Goal: Task Accomplishment & Management: Complete application form

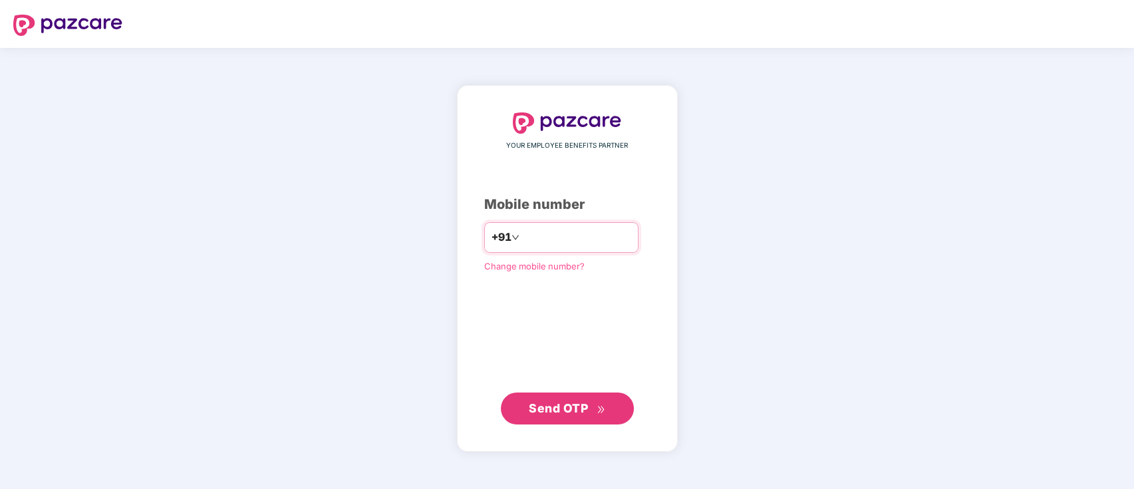
drag, startPoint x: 0, startPoint y: 0, endPoint x: 531, endPoint y: 237, distance: 581.4
click at [531, 237] on input "number" at bounding box center [576, 237] width 109 height 21
type input "**********"
click at [533, 416] on span "Send OTP" at bounding box center [567, 408] width 77 height 19
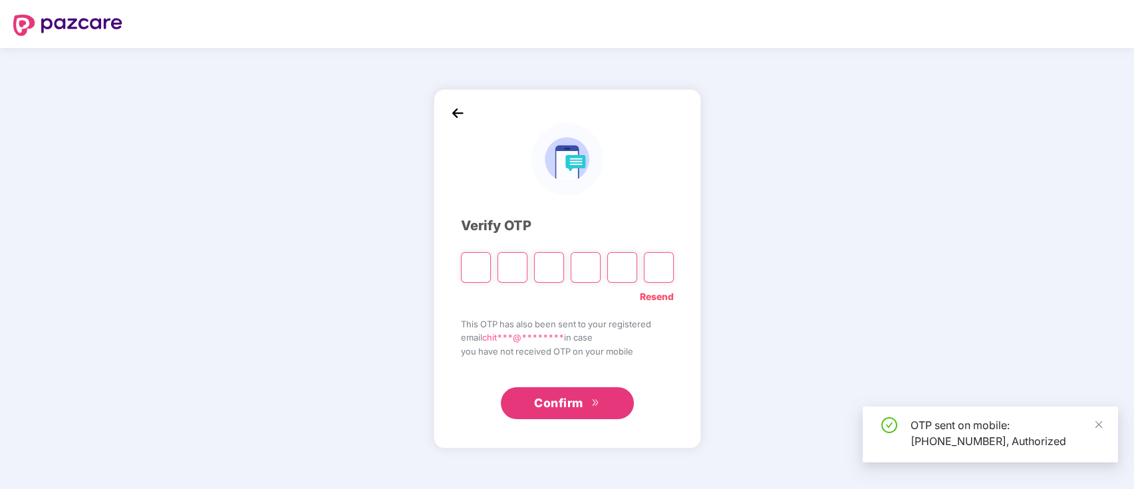
click at [474, 267] on input "Please enter verification code. Digit 1" at bounding box center [476, 267] width 30 height 31
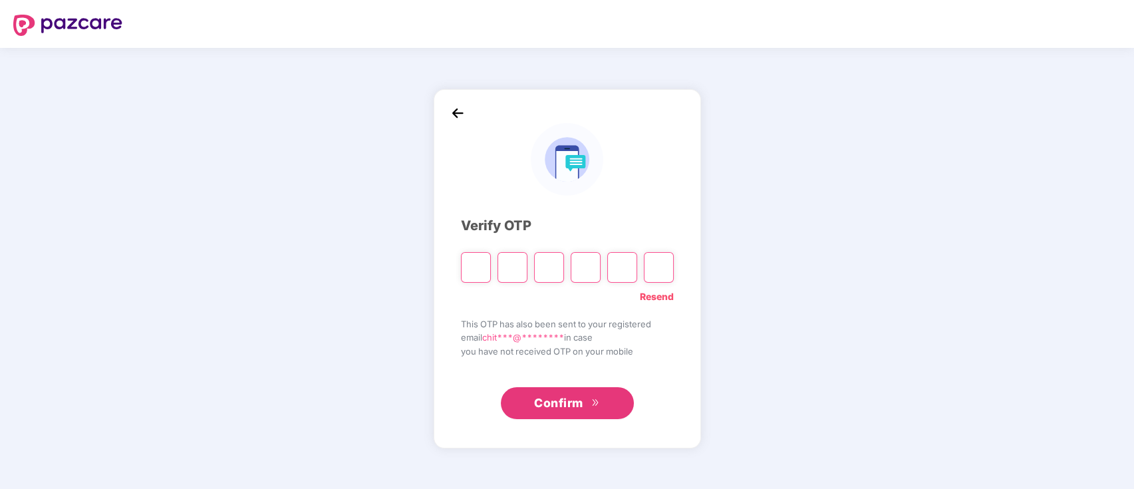
type input "*"
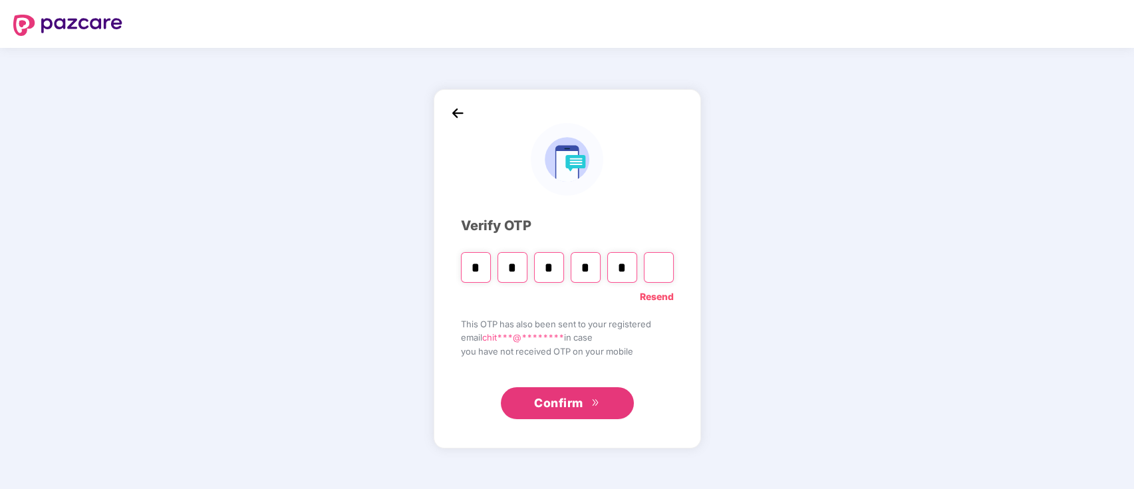
type input "*"
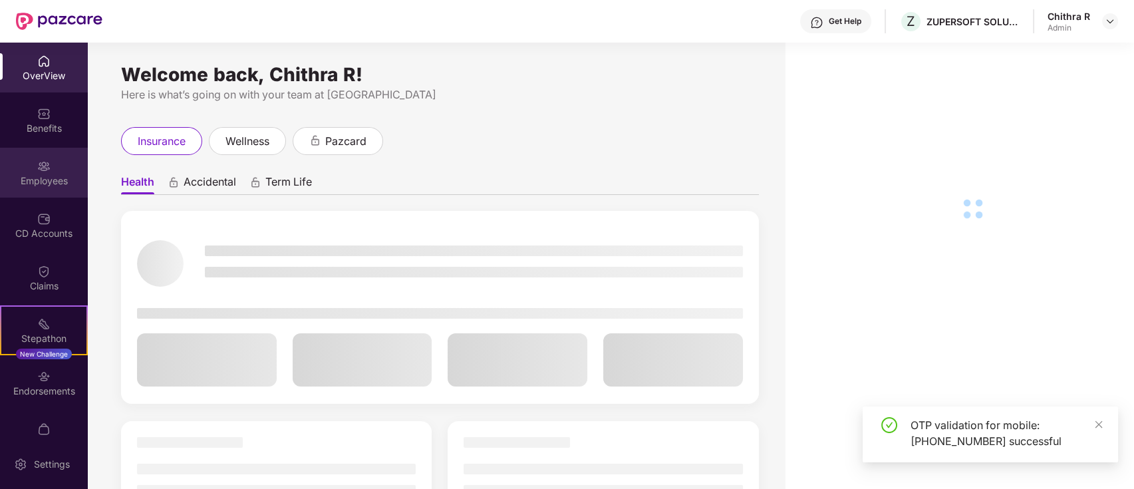
click at [42, 170] on img at bounding box center [43, 166] width 13 height 13
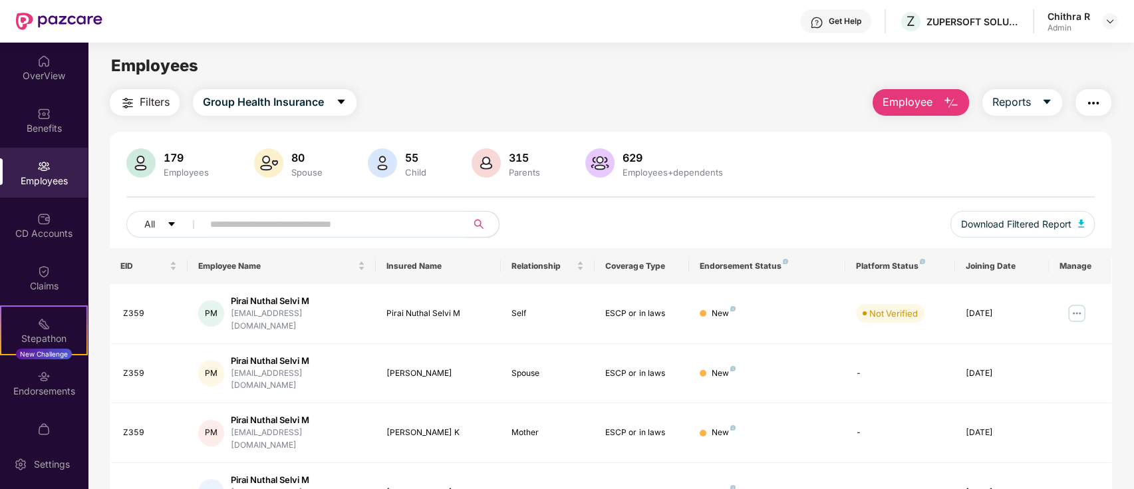
click at [890, 114] on button "Employee" at bounding box center [921, 102] width 96 height 27
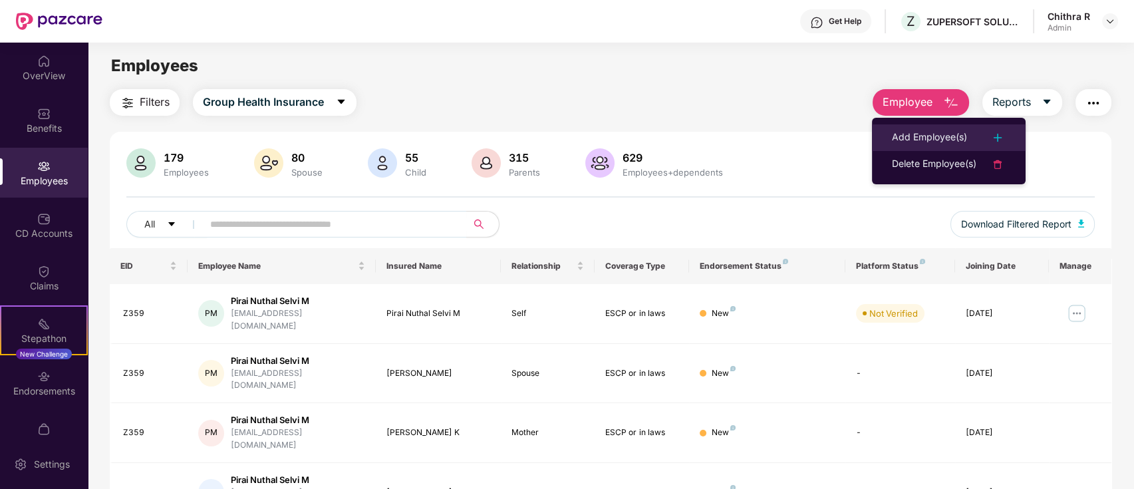
click at [902, 147] on li "Add Employee(s)" at bounding box center [949, 137] width 154 height 27
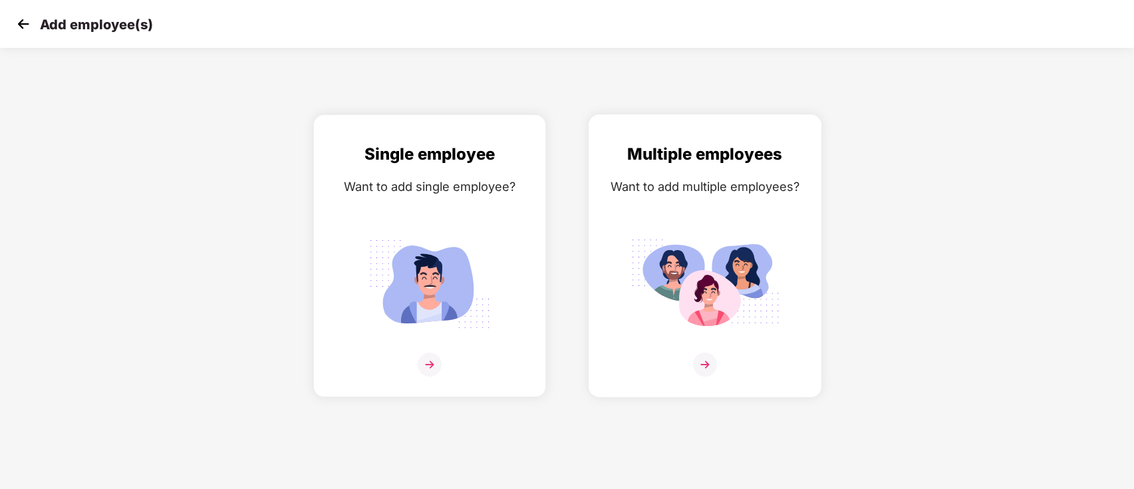
click at [703, 363] on img at bounding box center [705, 365] width 24 height 24
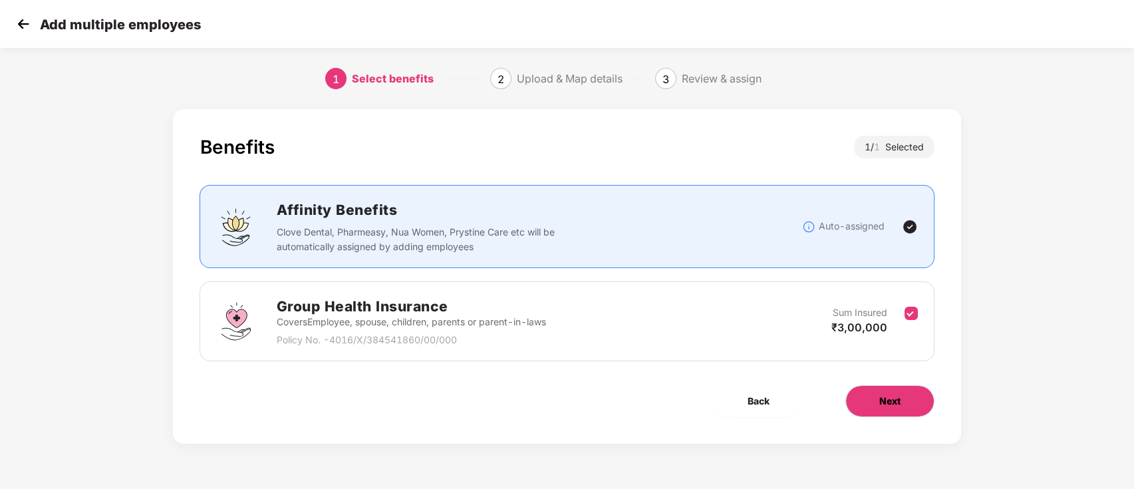
click at [890, 404] on span "Next" at bounding box center [890, 401] width 21 height 15
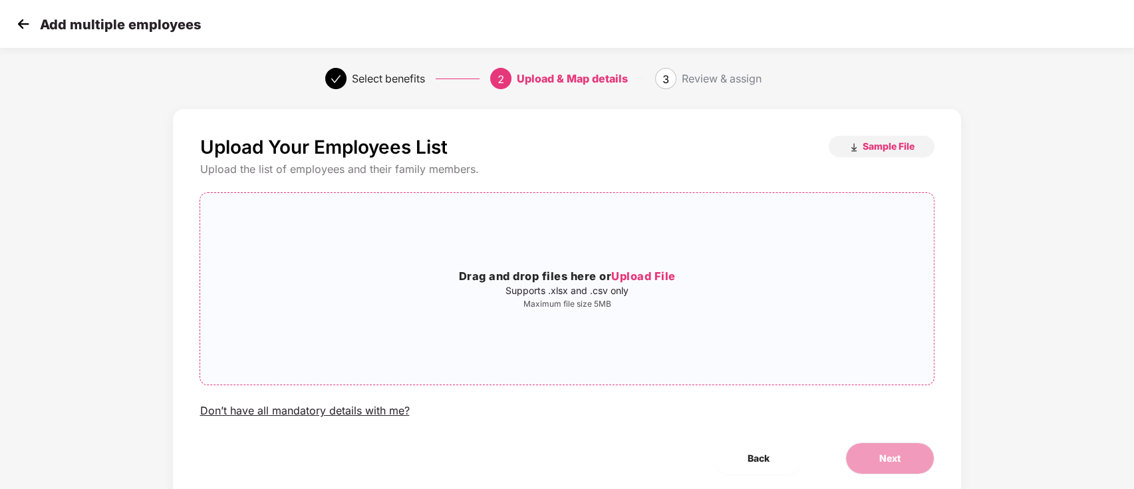
click at [496, 251] on div "Drag and drop files here or Upload File Supports .xlsx and .csv only Maximum fi…" at bounding box center [566, 289] width 733 height 170
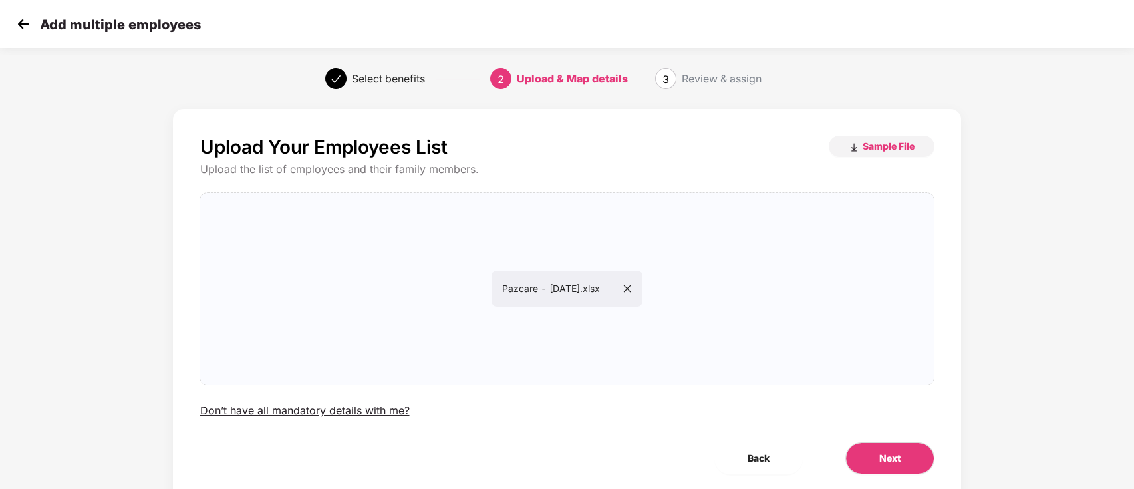
click at [934, 450] on div "Next" at bounding box center [890, 458] width 132 height 32
click at [905, 460] on button "Next" at bounding box center [890, 458] width 89 height 32
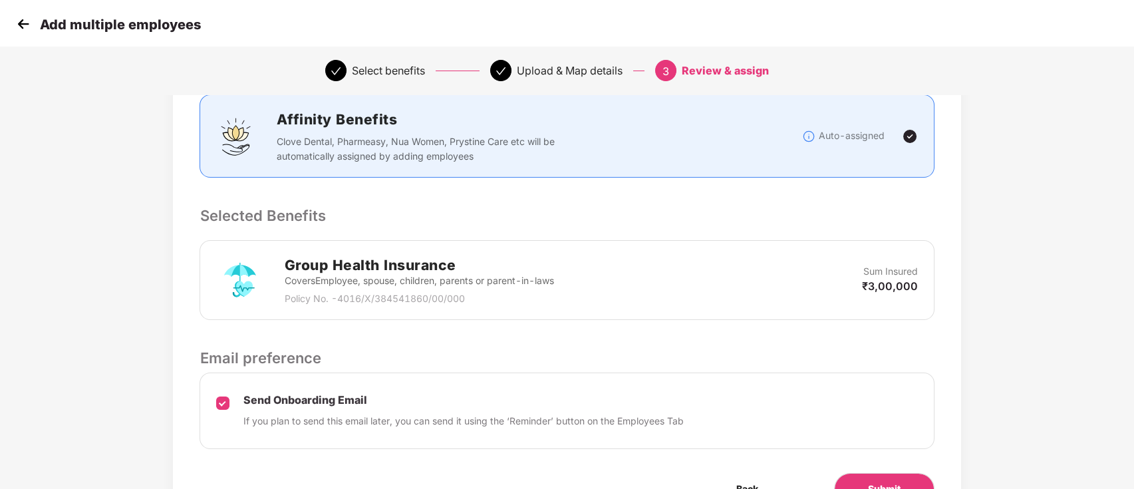
scroll to position [252, 0]
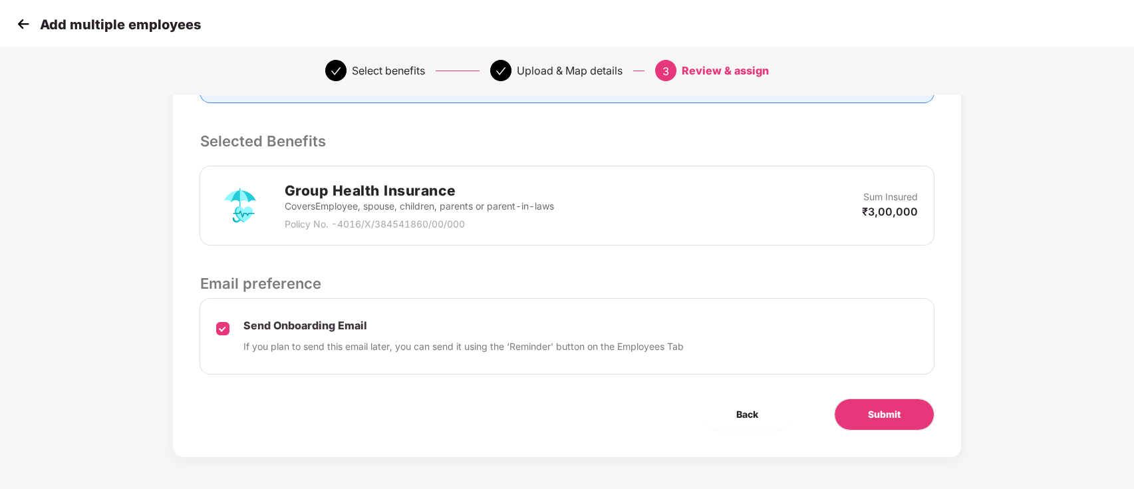
click at [876, 396] on div "Review & Assign Benefits Data Mapped Successfully Employee-data.csv Affinity Be…" at bounding box center [567, 157] width 788 height 599
click at [888, 429] on div "Review & Assign Benefits Data Mapped Successfully Employee-data.csv Affinity Be…" at bounding box center [567, 157] width 788 height 599
click at [887, 418] on span "Submit" at bounding box center [884, 414] width 33 height 15
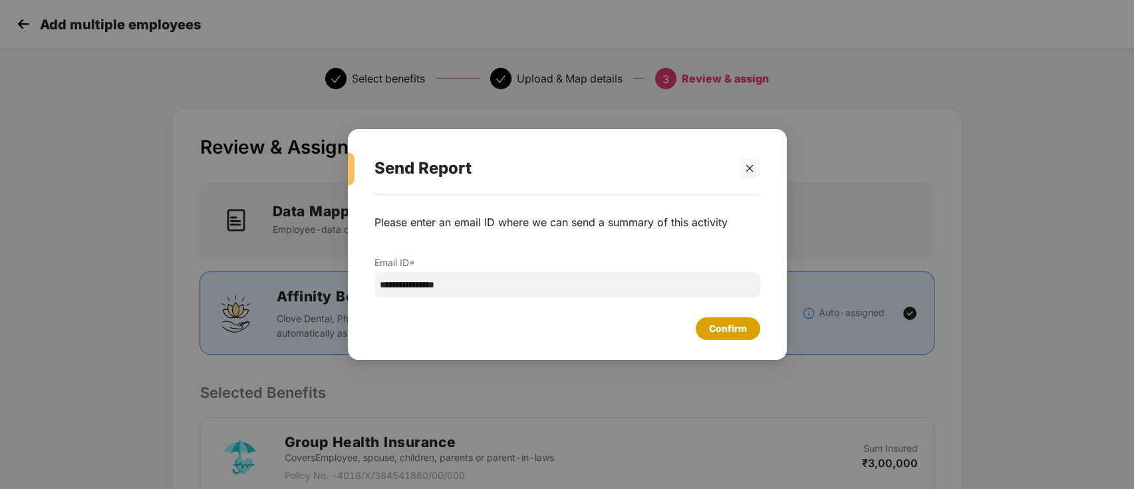
click at [735, 333] on div "Confirm" at bounding box center [728, 328] width 38 height 15
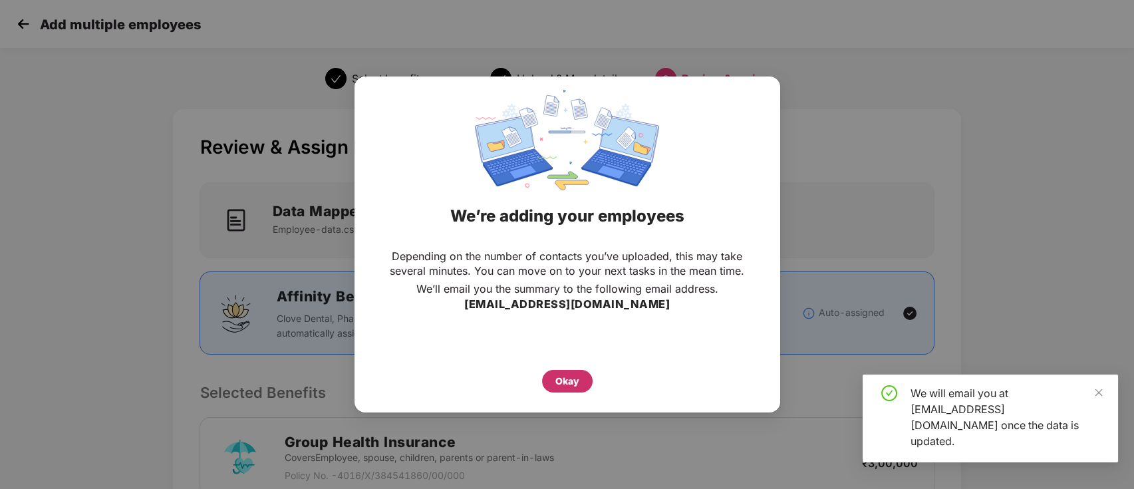
click at [570, 372] on div "Okay" at bounding box center [567, 381] width 51 height 23
